Goal: Task Accomplishment & Management: Manage account settings

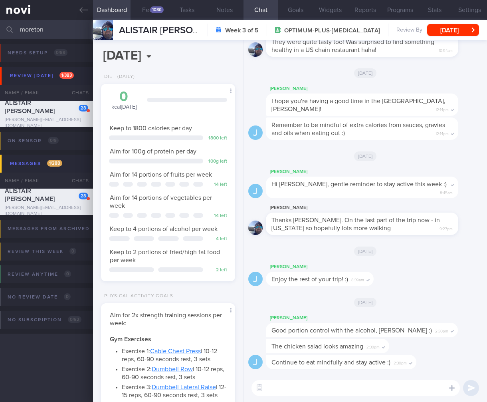
select select "7"
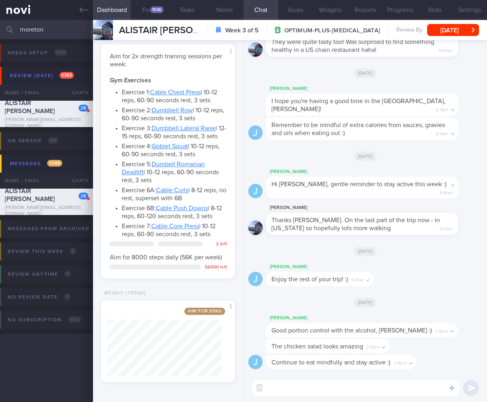
drag, startPoint x: 73, startPoint y: 30, endPoint x: 12, endPoint y: 29, distance: 61.1
click at [12, 29] on div "moreton Assigned patients Assigned patients All active patients Archived patien…" at bounding box center [243, 29] width 487 height 19
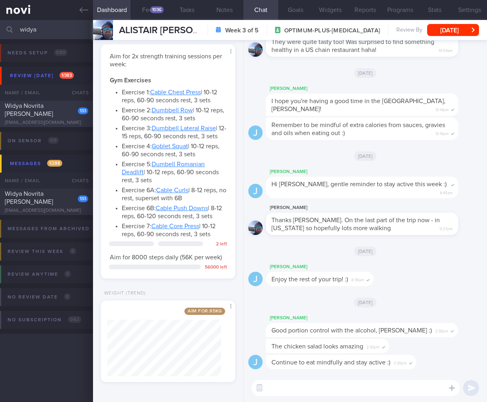
type input "widya"
click at [53, 107] on span "Widya Novrita [PERSON_NAME]" at bounding box center [29, 110] width 48 height 14
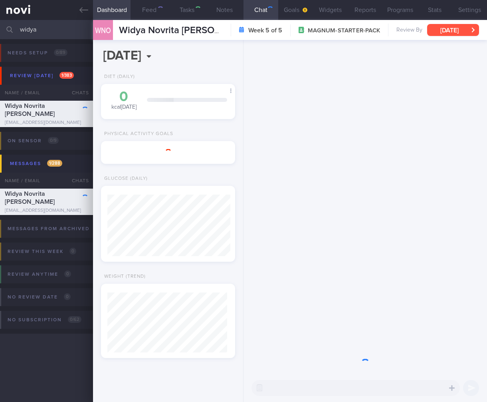
scroll to position [58, 117]
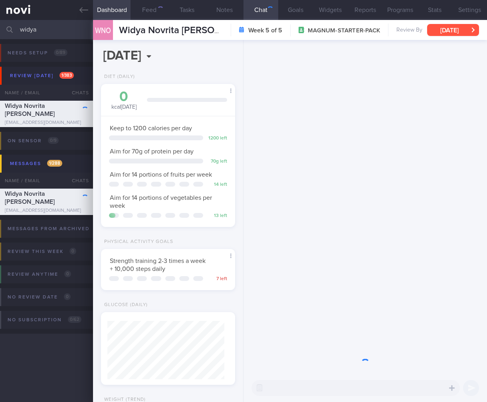
click at [463, 28] on button "[DATE]" at bounding box center [453, 30] width 52 height 12
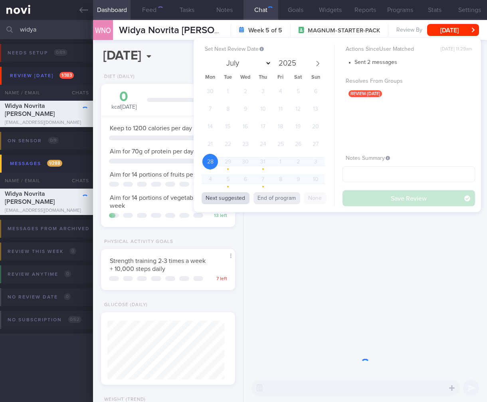
click at [218, 194] on button "Next suggested" at bounding box center [226, 198] width 48 height 12
select select "7"
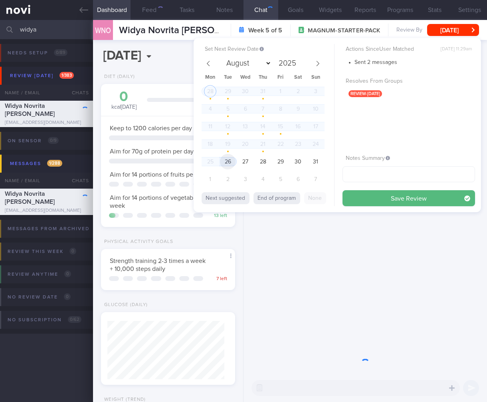
click at [230, 159] on span "26" at bounding box center [228, 162] width 16 height 16
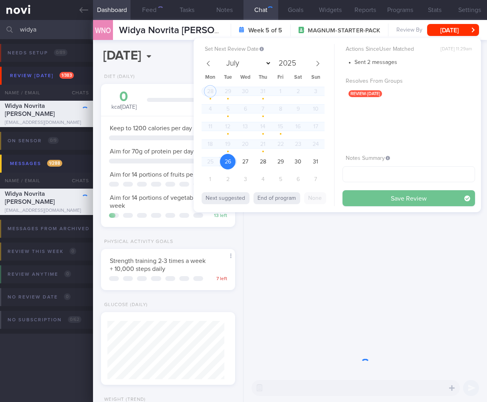
click at [378, 200] on button "Save Review" at bounding box center [409, 198] width 133 height 16
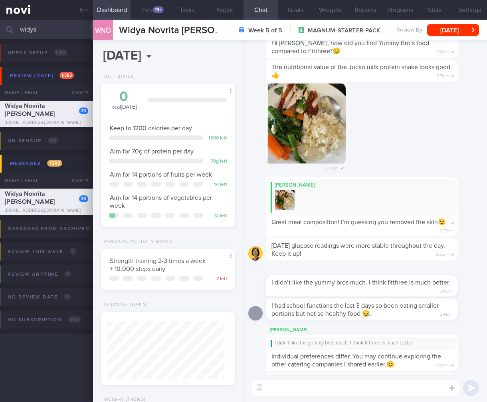
scroll to position [0, 0]
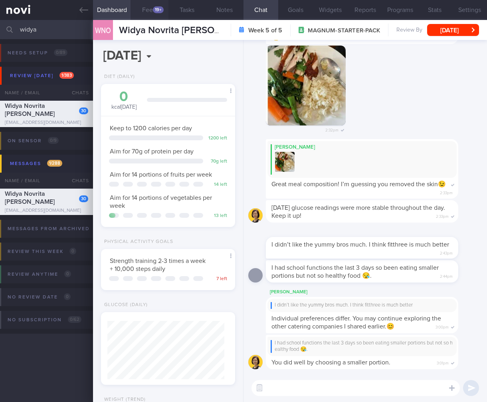
click at [151, 10] on button "Feed 19+" at bounding box center [150, 10] width 38 height 20
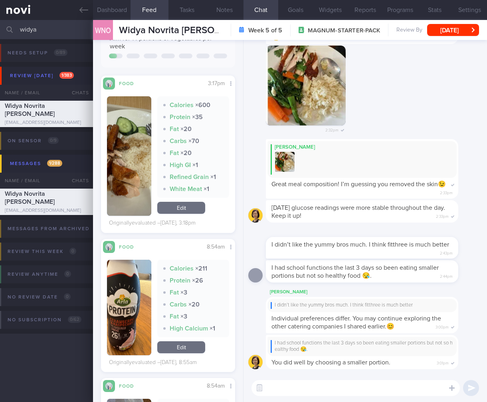
scroll to position [73, 0]
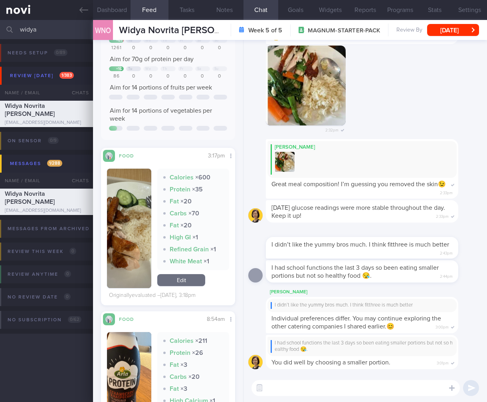
click at [265, 370] on div "I had school functions the last 3 days so been eating smaller portions but not …" at bounding box center [365, 355] width 234 height 40
click at [260, 384] on button "button" at bounding box center [259, 388] width 14 height 14
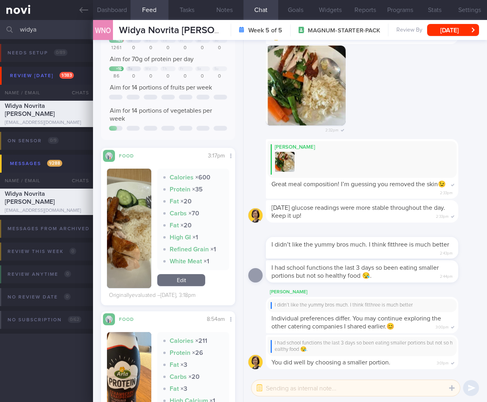
click at [315, 389] on textarea at bounding box center [356, 388] width 208 height 16
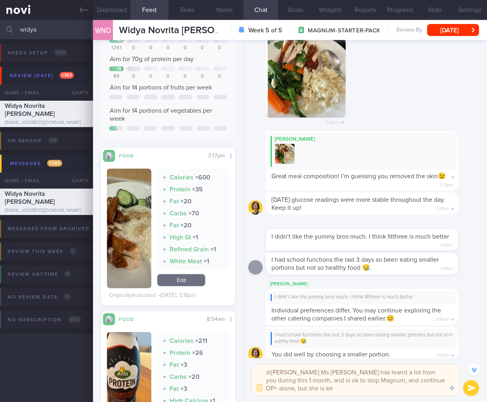
scroll to position [-16, 0]
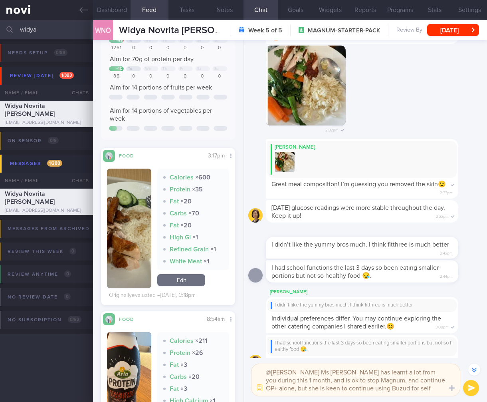
type textarea "@[PERSON_NAME] Ms [PERSON_NAME] has learnt a lot from you during this 1 month, …"
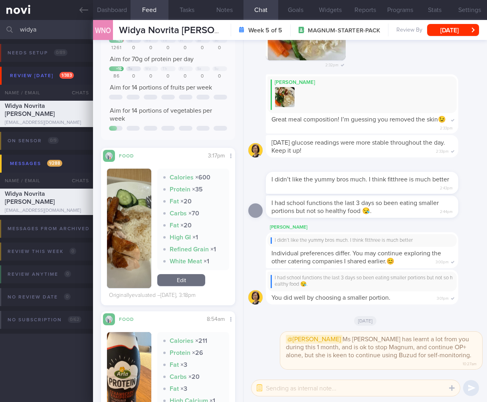
scroll to position [0, 0]
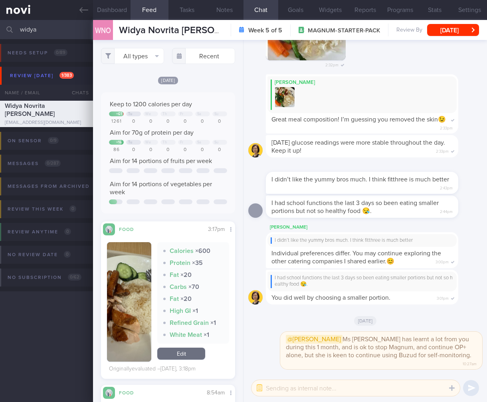
drag, startPoint x: 40, startPoint y: 34, endPoint x: -24, endPoint y: 27, distance: 64.3
click at [0, 27] on html "You are offline! Some functionality will be unavailable Patients New Users Coac…" at bounding box center [243, 201] width 487 height 402
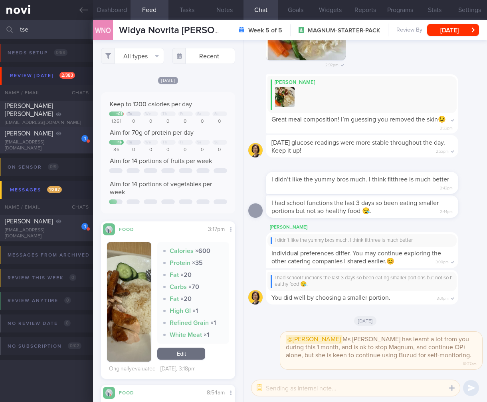
click at [55, 141] on div "1 [PERSON_NAME] WEI [EMAIL_ADDRESS][DOMAIN_NAME]" at bounding box center [46, 140] width 93 height 22
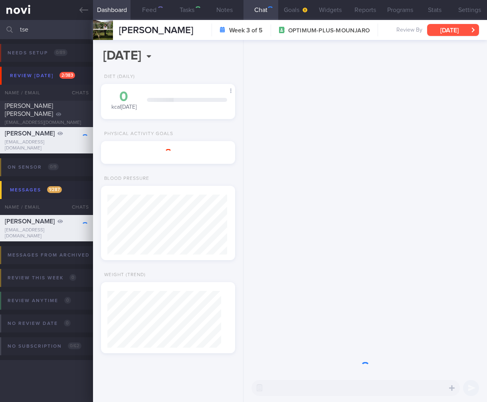
click at [461, 32] on button "[DATE]" at bounding box center [453, 30] width 52 height 12
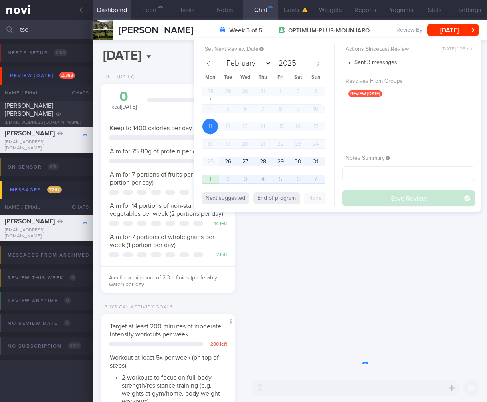
scroll to position [68, 114]
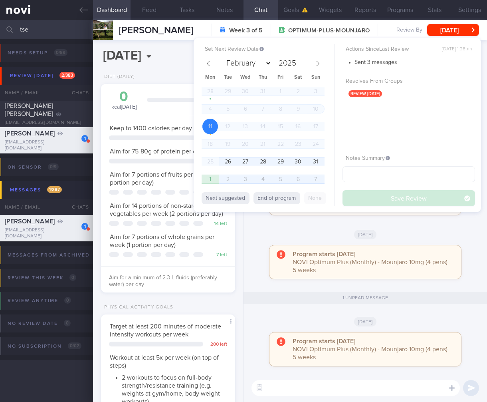
click at [229, 162] on span "26" at bounding box center [228, 162] width 16 height 16
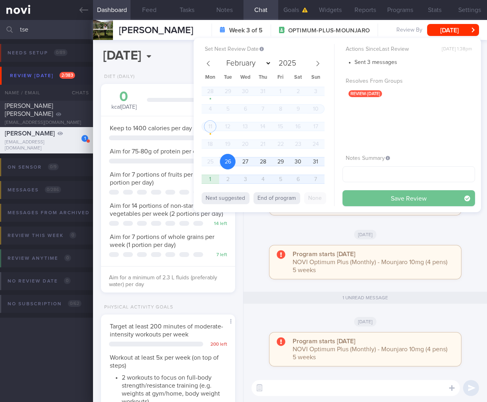
click at [433, 194] on button "Save Review" at bounding box center [409, 198] width 133 height 16
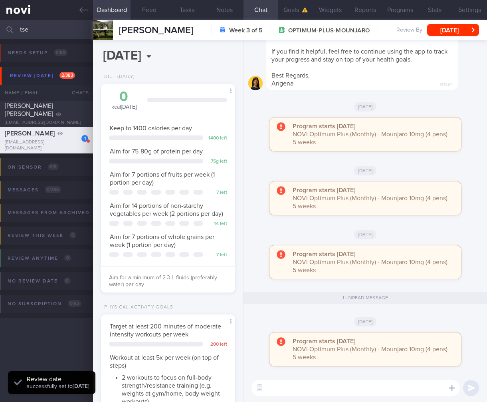
click at [147, 278] on div "Aim for a minimum of 2.3 L fluids (preferably water) per day" at bounding box center [168, 278] width 134 height 24
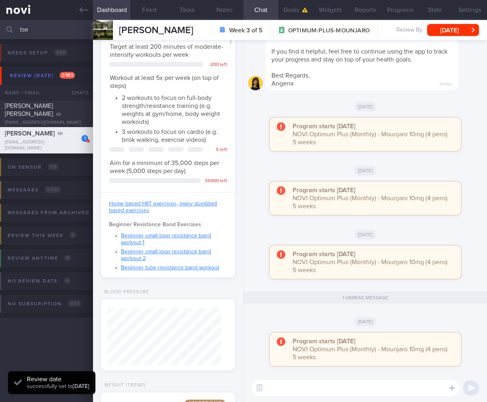
scroll to position [379, 0]
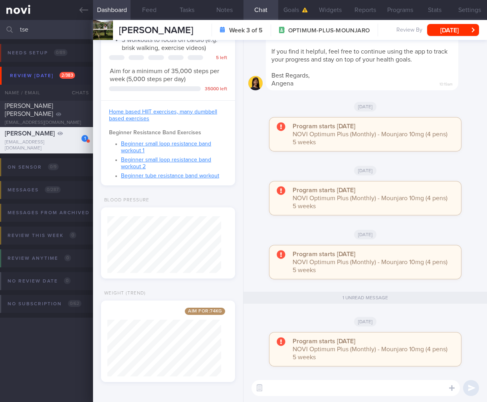
click at [27, 28] on input "tse" at bounding box center [243, 29] width 487 height 19
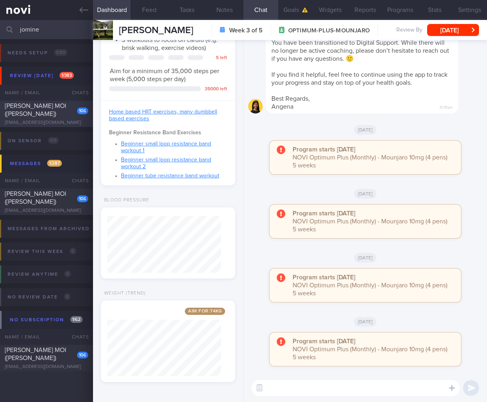
type input "jomine"
click at [35, 112] on div "[PERSON_NAME] MOI ([PERSON_NAME])" at bounding box center [45, 110] width 81 height 16
type input "[MEDICAL_DATA] reduced from 10mg to 5mg OM on [DATE]"
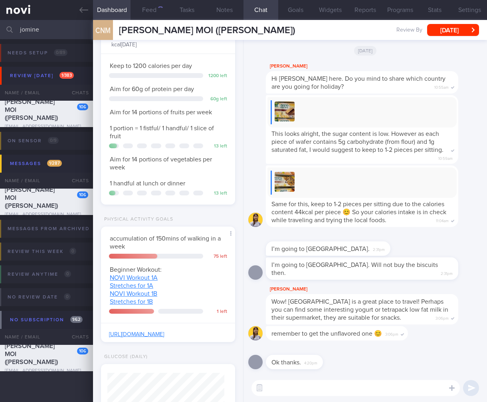
scroll to position [58, 117]
click at [468, 19] on button "Settings" at bounding box center [469, 10] width 35 height 20
click at [462, 26] on button "[DATE]" at bounding box center [453, 30] width 52 height 12
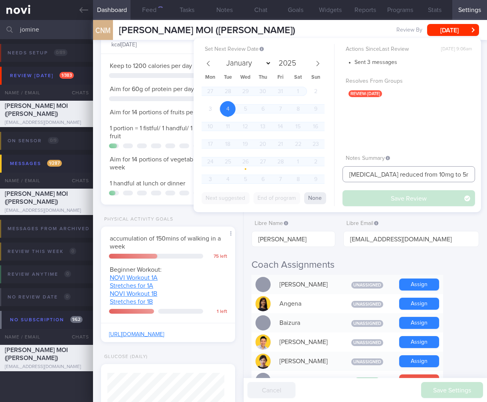
drag, startPoint x: 406, startPoint y: 178, endPoint x: 441, endPoint y: 174, distance: 35.8
click at [487, 177] on html "You are offline! Some functionality will be unavailable Patients New Users Coac…" at bounding box center [243, 201] width 487 height 402
drag, startPoint x: 419, startPoint y: 176, endPoint x: 293, endPoint y: 51, distance: 177.3
click at [487, 173] on html "You are offline! Some functionality will be unavailable Patients New Users Coac…" at bounding box center [243, 201] width 487 height 402
click at [315, 61] on icon at bounding box center [318, 64] width 6 height 6
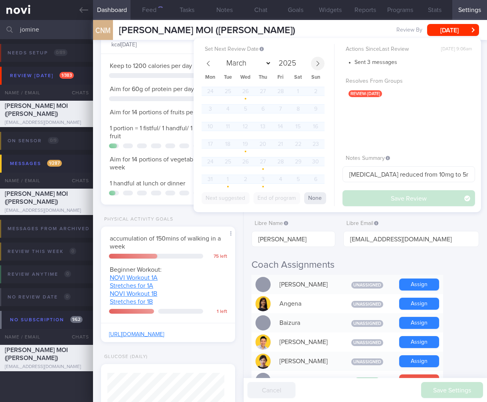
click at [315, 61] on icon at bounding box center [318, 64] width 6 height 6
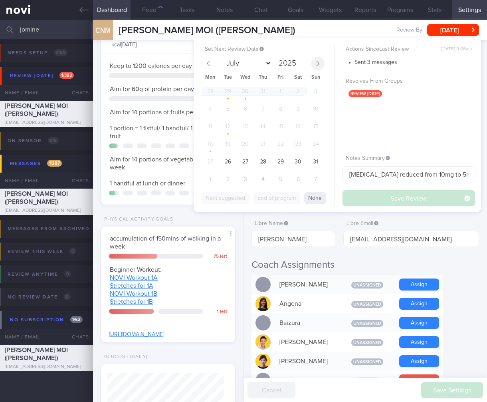
select select "7"
click at [230, 161] on span "26" at bounding box center [228, 162] width 16 height 16
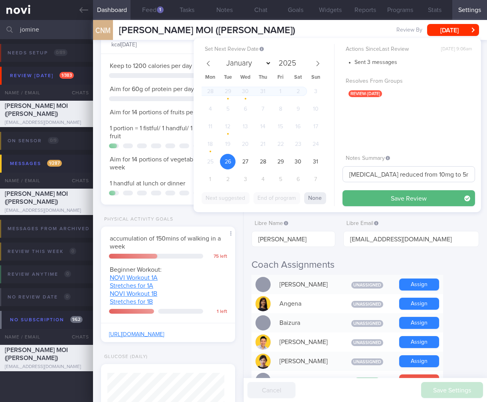
drag, startPoint x: 391, startPoint y: 195, endPoint x: 365, endPoint y: 173, distance: 33.4
click at [391, 195] on button "Save Review" at bounding box center [409, 198] width 133 height 16
click at [260, 11] on button "Chat" at bounding box center [261, 10] width 35 height 20
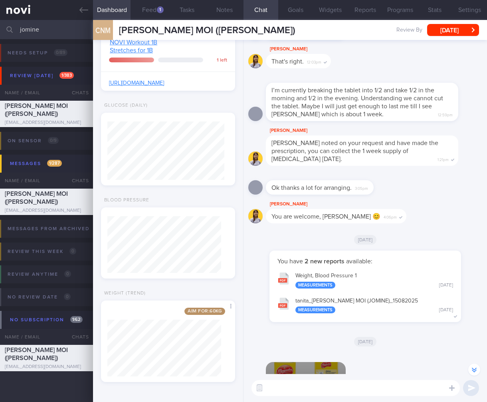
scroll to position [156, 0]
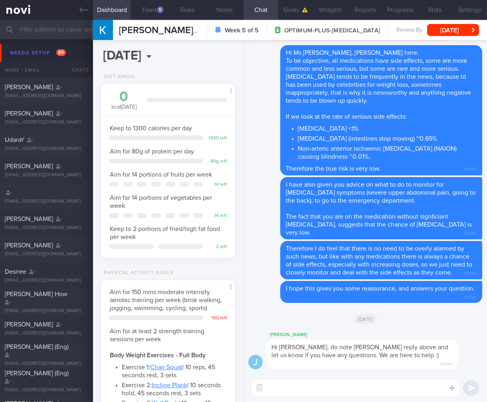
select select "6"
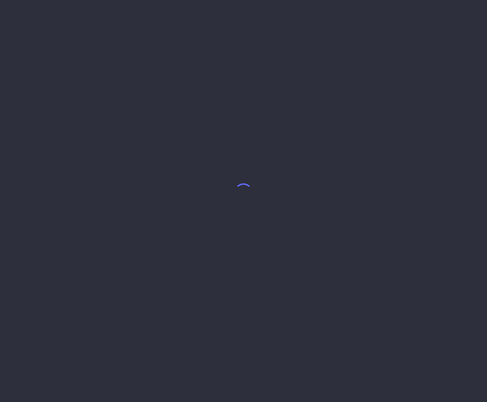
select select "7"
